Goal: Task Accomplishment & Management: Complete application form

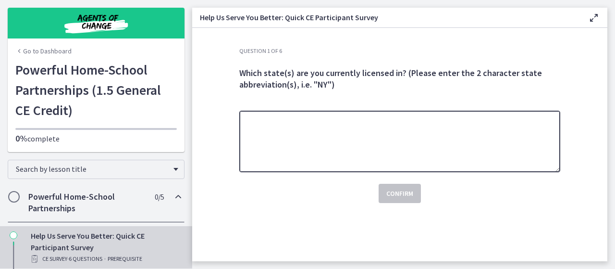
click at [306, 158] on textarea at bounding box center [399, 142] width 321 height 62
type textarea "**"
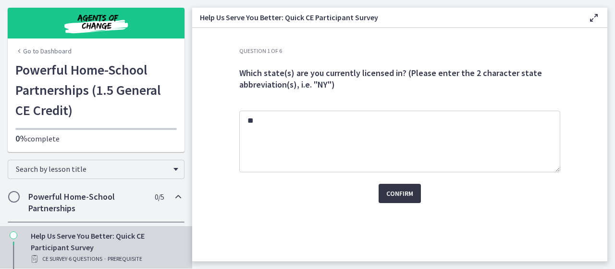
click at [392, 199] on button "Confirm" at bounding box center [400, 193] width 42 height 19
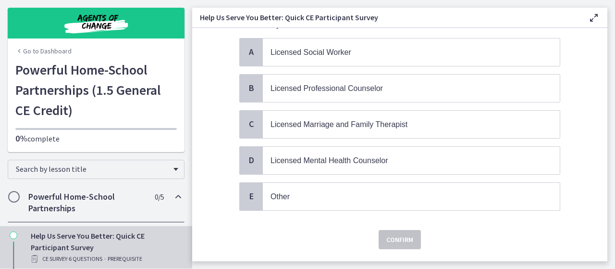
scroll to position [79, 0]
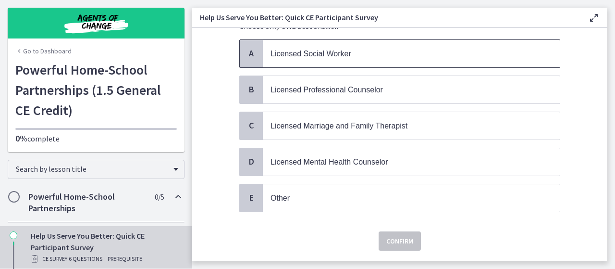
drag, startPoint x: 315, startPoint y: 38, endPoint x: 313, endPoint y: 46, distance: 8.3
click at [314, 43] on div "Choose only ONE best answer. A Licensed Social Worker B Licensed Professional C…" at bounding box center [399, 119] width 321 height 199
click at [313, 46] on span "Licensed Social Worker" at bounding box center [411, 53] width 297 height 27
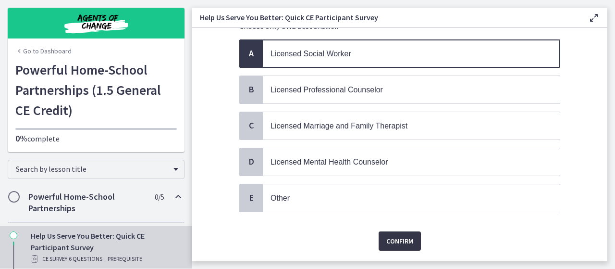
click at [392, 236] on span "Confirm" at bounding box center [399, 241] width 27 height 12
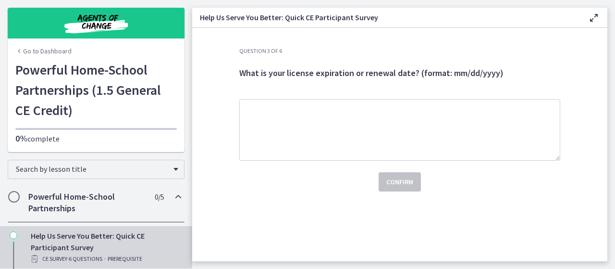
scroll to position [0, 0]
click at [346, 162] on div "Confirm" at bounding box center [399, 175] width 321 height 31
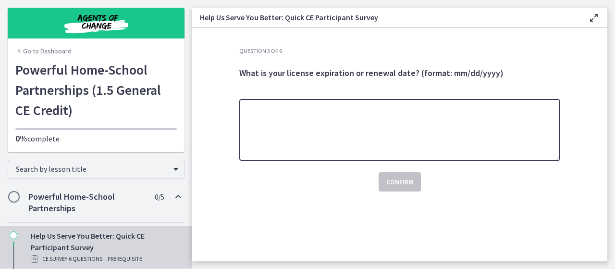
click at [337, 124] on textarea at bounding box center [399, 130] width 321 height 62
type textarea "**********"
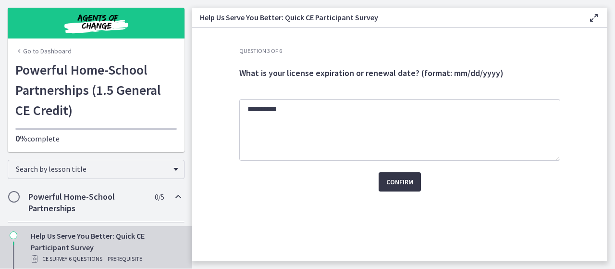
click at [395, 184] on span "Confirm" at bounding box center [399, 182] width 27 height 12
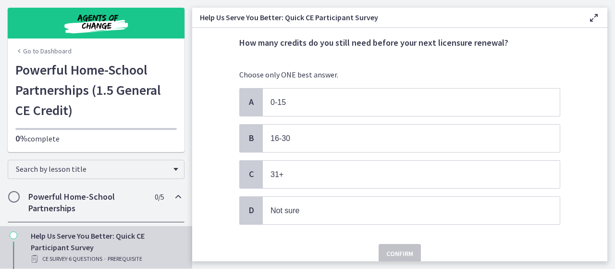
scroll to position [32, 0]
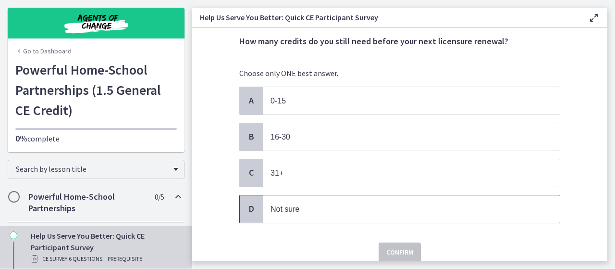
click at [316, 213] on span "Not sure" at bounding box center [411, 208] width 297 height 27
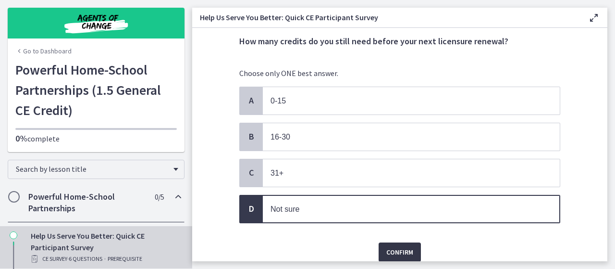
click at [402, 255] on button "Confirm" at bounding box center [400, 251] width 42 height 19
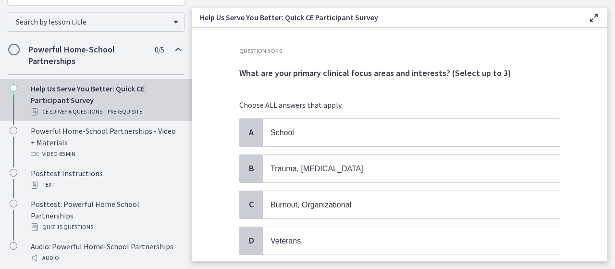
scroll to position [177, 0]
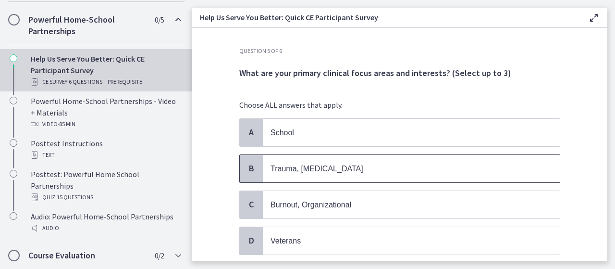
click at [289, 175] on span "Trauma, [MEDICAL_DATA]" at bounding box center [411, 168] width 297 height 27
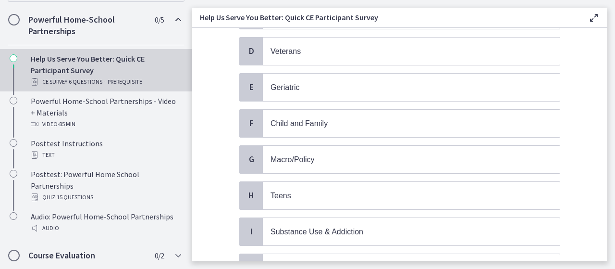
scroll to position [193, 0]
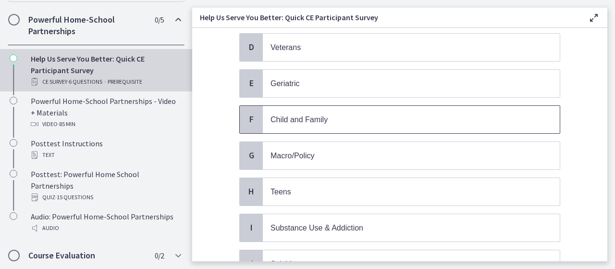
click at [288, 122] on span "Child and Family" at bounding box center [411, 119] width 297 height 27
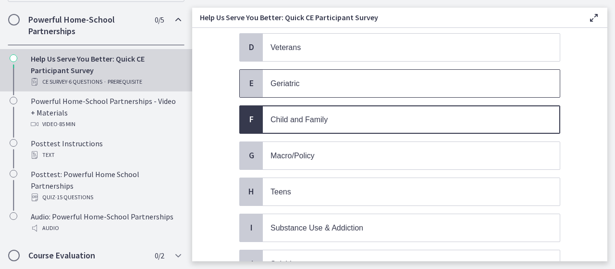
click at [276, 89] on span "Geriatric" at bounding box center [411, 83] width 297 height 27
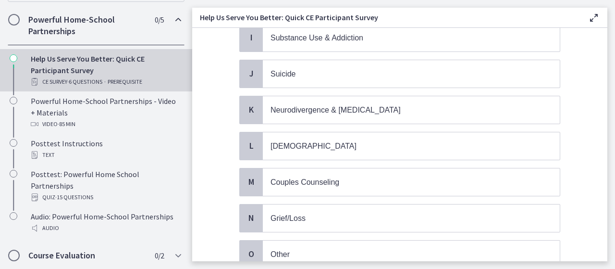
scroll to position [456, 0]
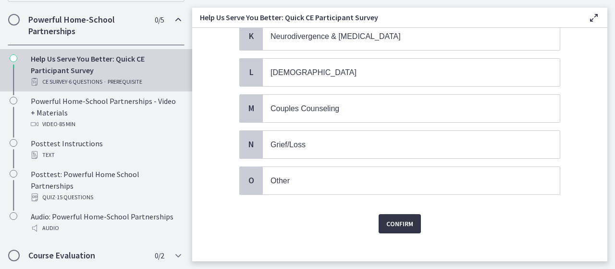
click at [402, 218] on span "Confirm" at bounding box center [399, 224] width 27 height 12
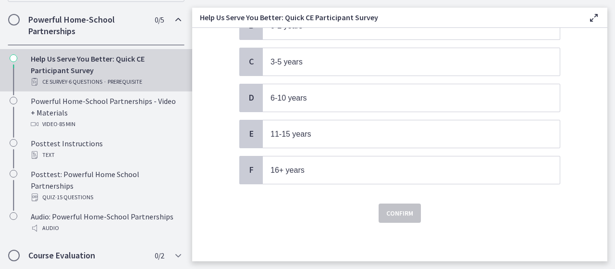
scroll to position [0, 0]
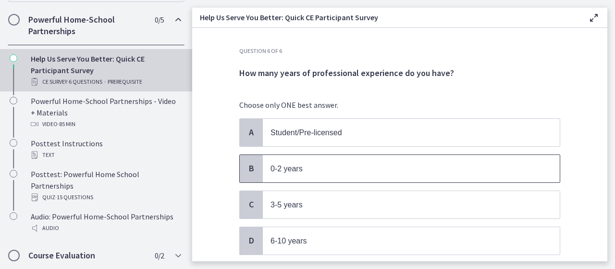
click at [338, 168] on p "0-2 years" at bounding box center [402, 168] width 262 height 12
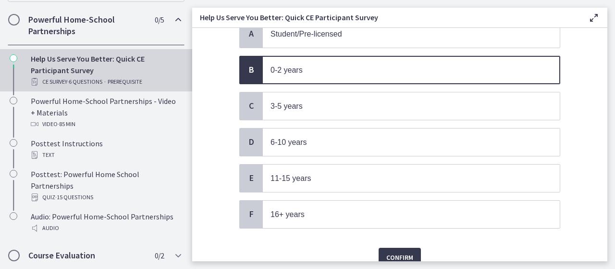
scroll to position [138, 0]
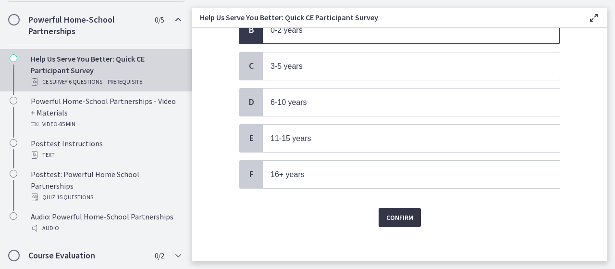
click at [398, 211] on span "Confirm" at bounding box center [399, 217] width 27 height 12
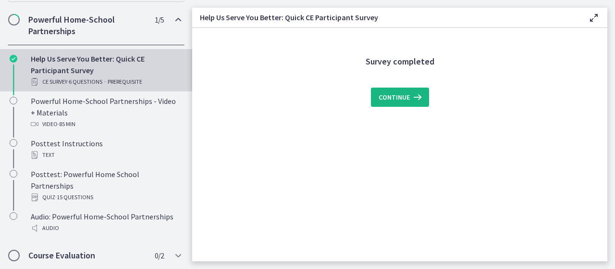
scroll to position [0, 0]
click at [396, 88] on button "Continue" at bounding box center [400, 96] width 58 height 19
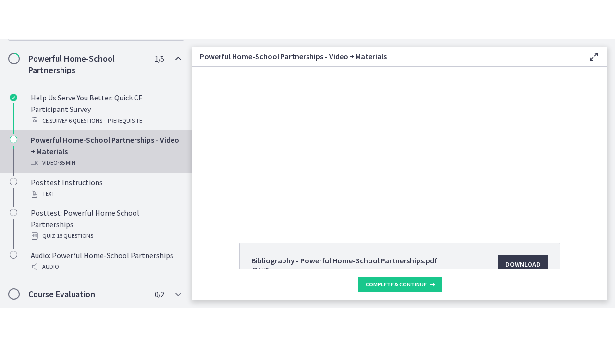
scroll to position [5, 0]
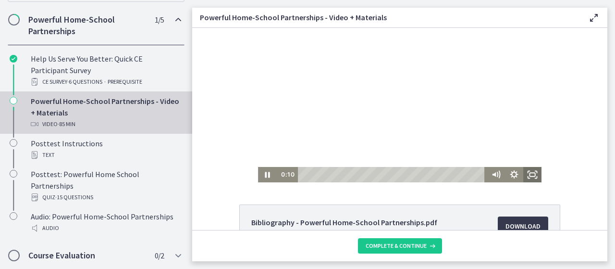
click at [530, 173] on icon "Fullscreen" at bounding box center [532, 174] width 18 height 15
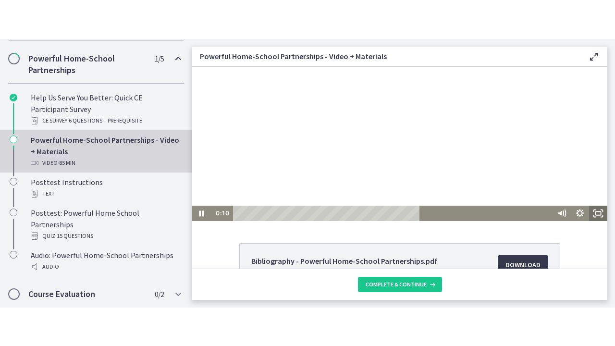
scroll to position [100, 0]
